Goal: Book appointment/travel/reservation

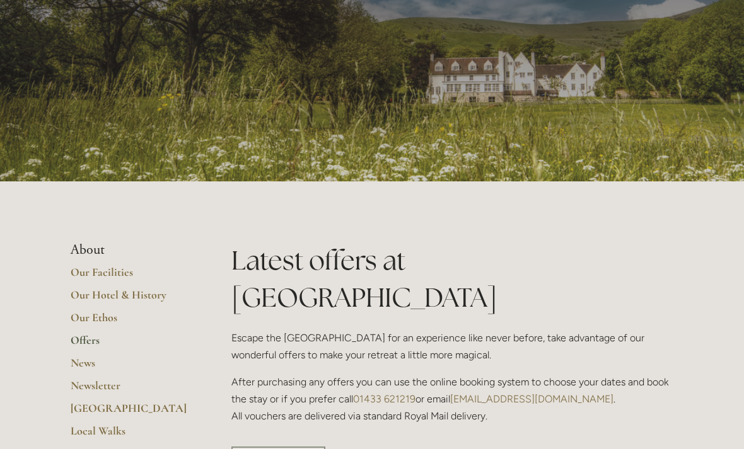
scroll to position [83, 0]
click at [88, 340] on link "Offers" at bounding box center [131, 344] width 120 height 23
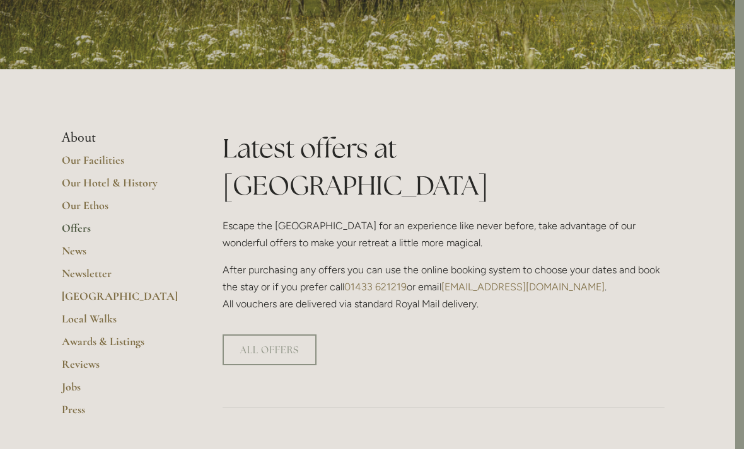
scroll to position [195, 9]
click at [289, 335] on link "ALL OFFERS" at bounding box center [269, 350] width 94 height 31
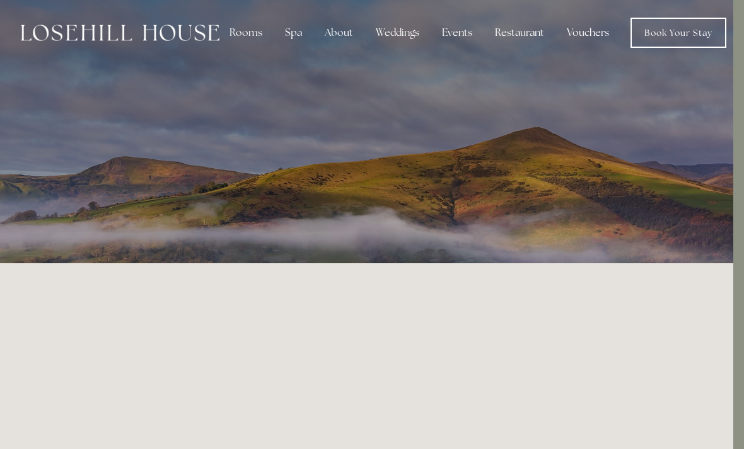
scroll to position [0, 11]
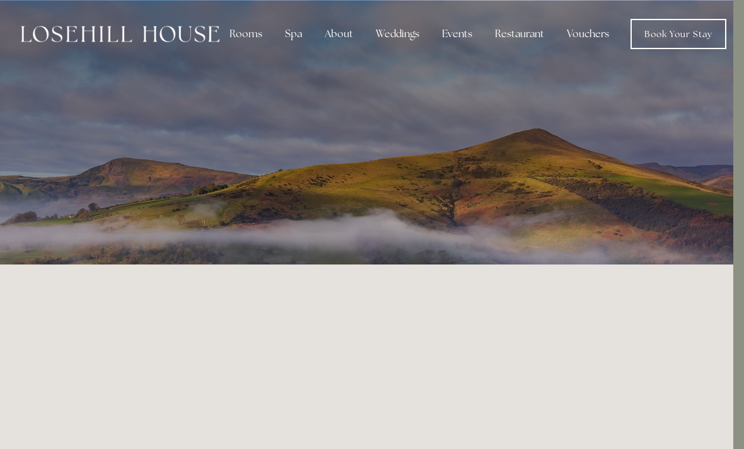
click at [671, 32] on link "Book Your Stay" at bounding box center [678, 34] width 96 height 30
